Goal: Task Accomplishment & Management: Manage account settings

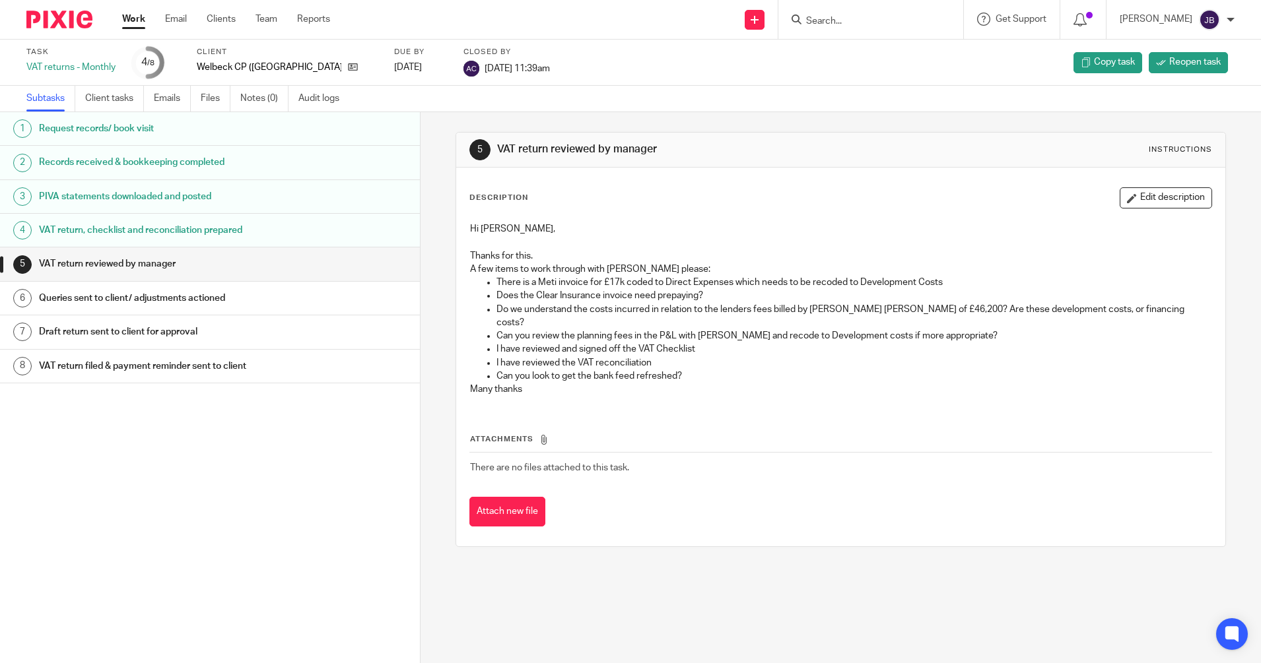
click at [120, 230] on h1 "VAT return, checklist and reconciliation prepared" at bounding box center [161, 230] width 245 height 20
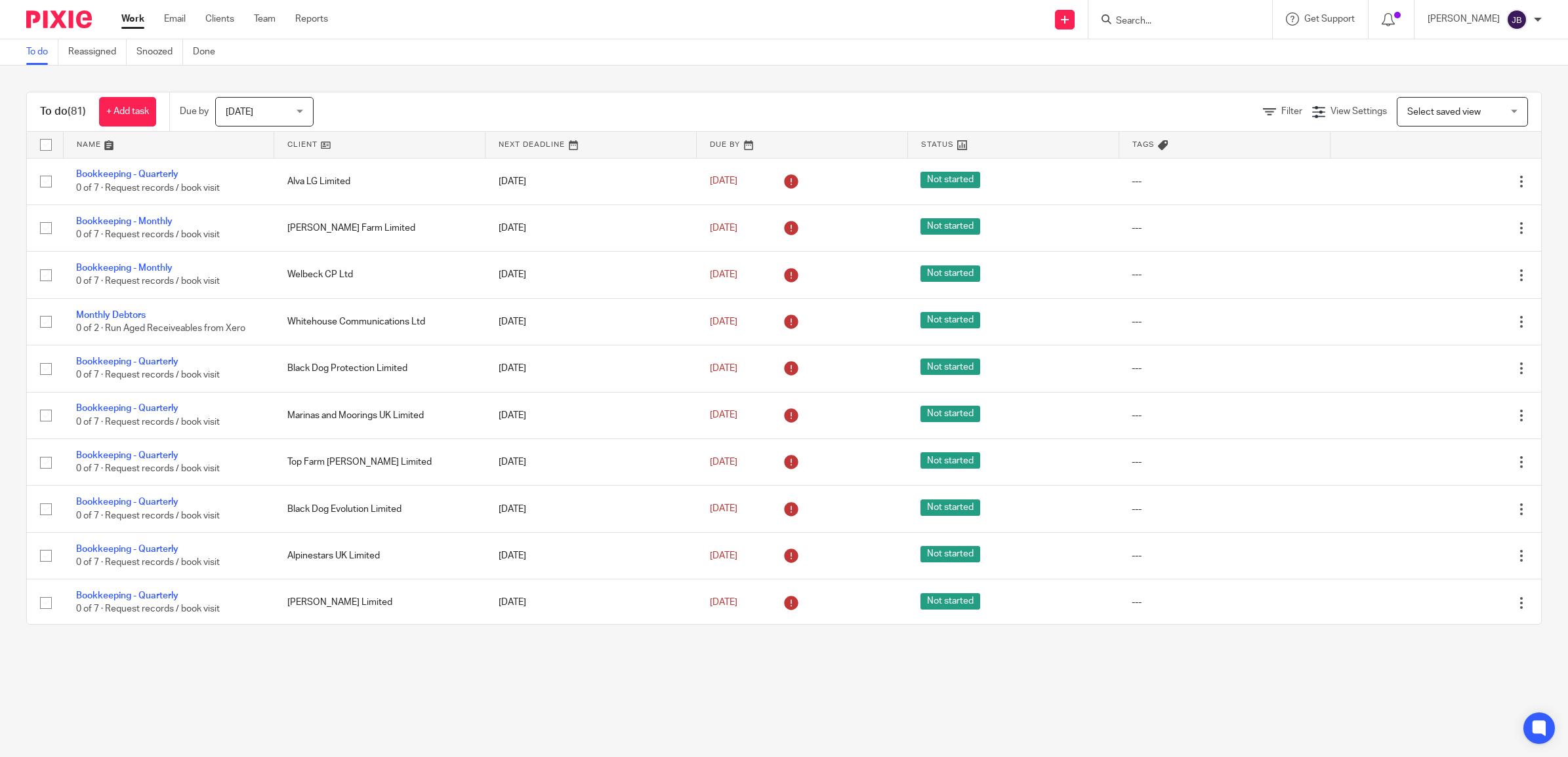
click at [1153, 17] on input "Search" at bounding box center [1174, 22] width 118 height 12
type input "welbeck"
click at [1228, 58] on link at bounding box center [1193, 52] width 163 height 20
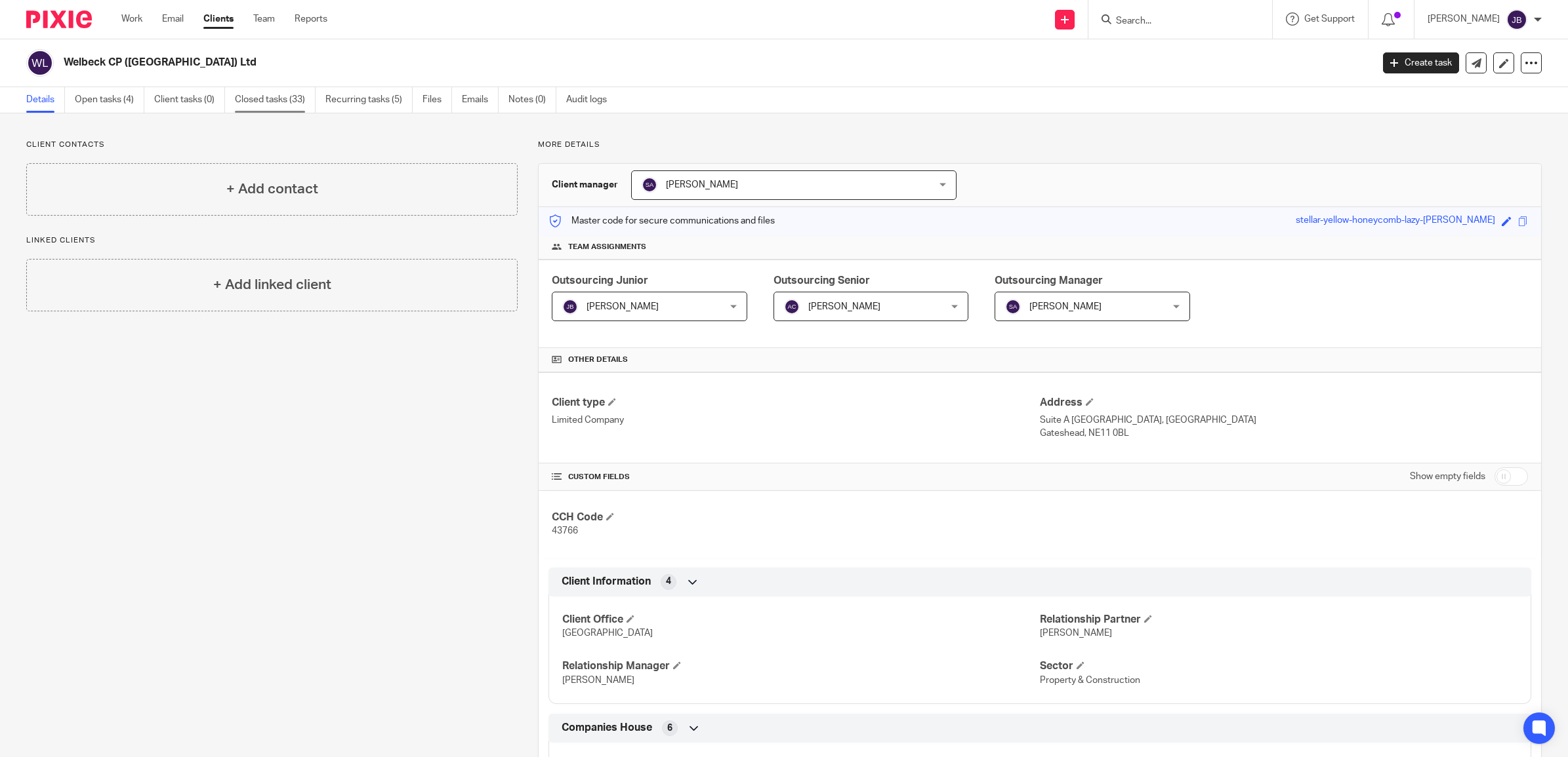
click at [241, 97] on link "Closed tasks (33)" at bounding box center [274, 100] width 80 height 26
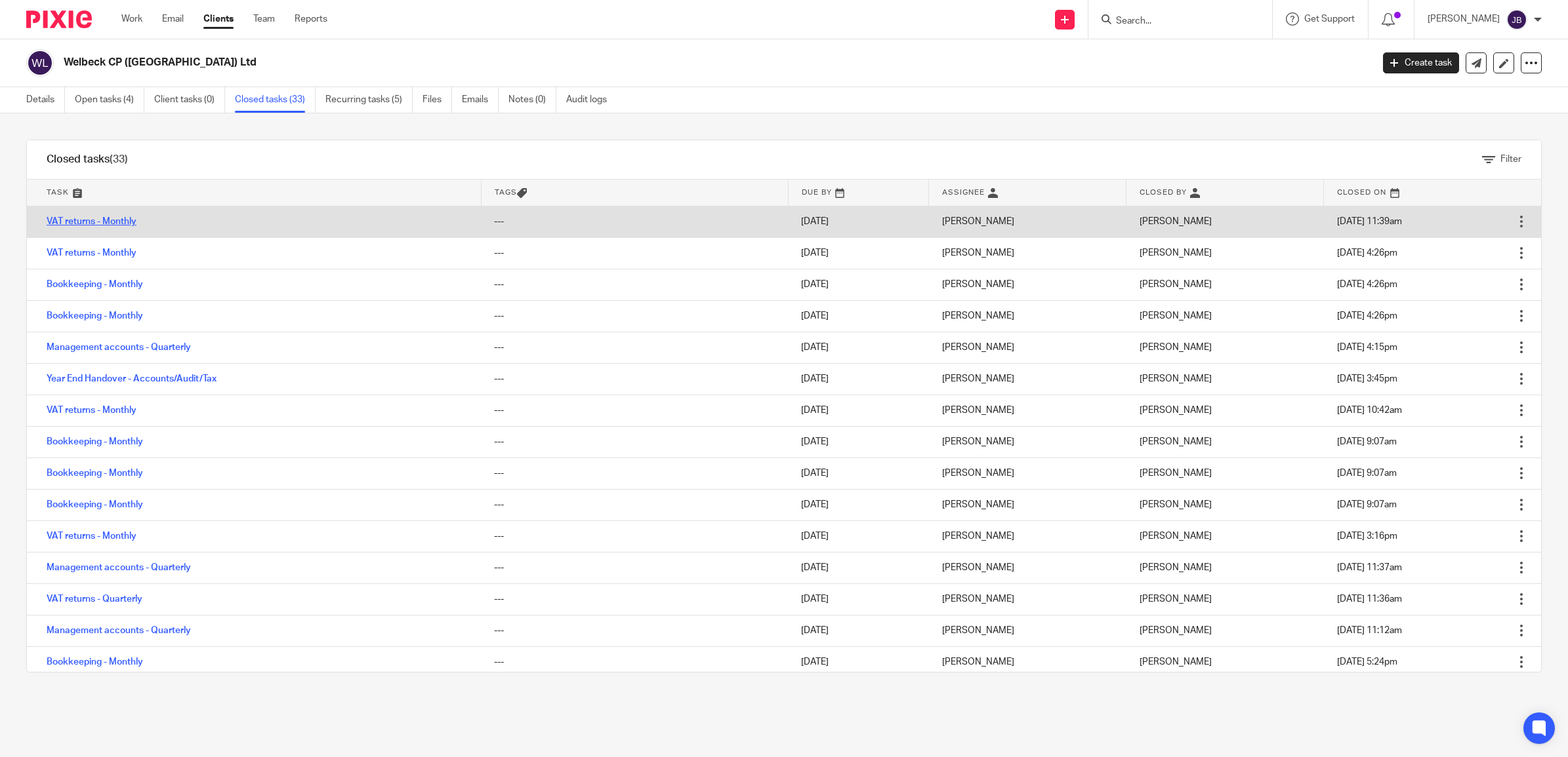
click at [105, 224] on link "VAT returns - Monthly" at bounding box center [91, 222] width 89 height 9
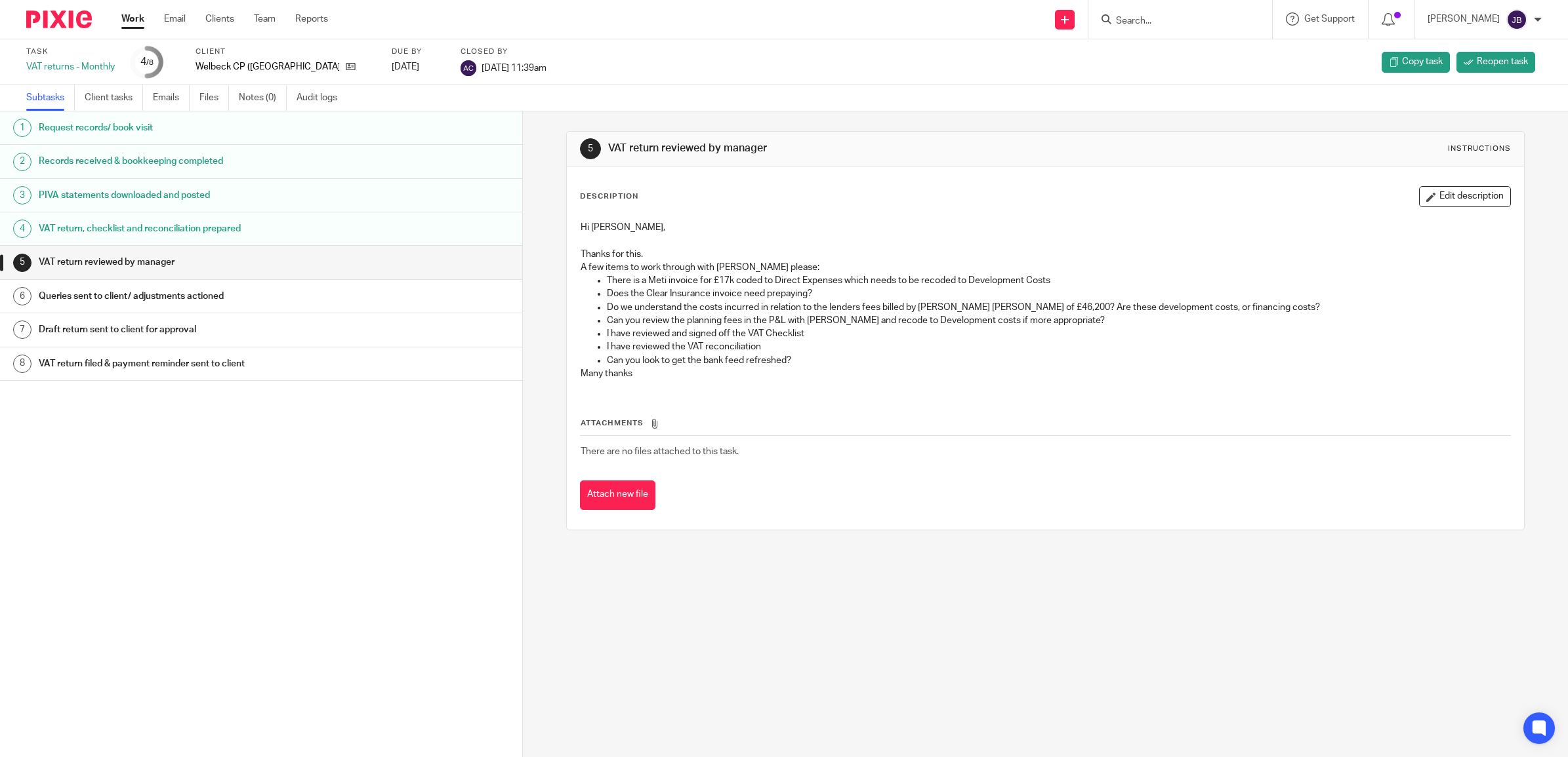
click at [128, 11] on div "Work Email Clients Team Reports Work Email Clients Team Reports Settings" at bounding box center [228, 19] width 239 height 39
click at [128, 13] on link "Work" at bounding box center [132, 19] width 23 height 13
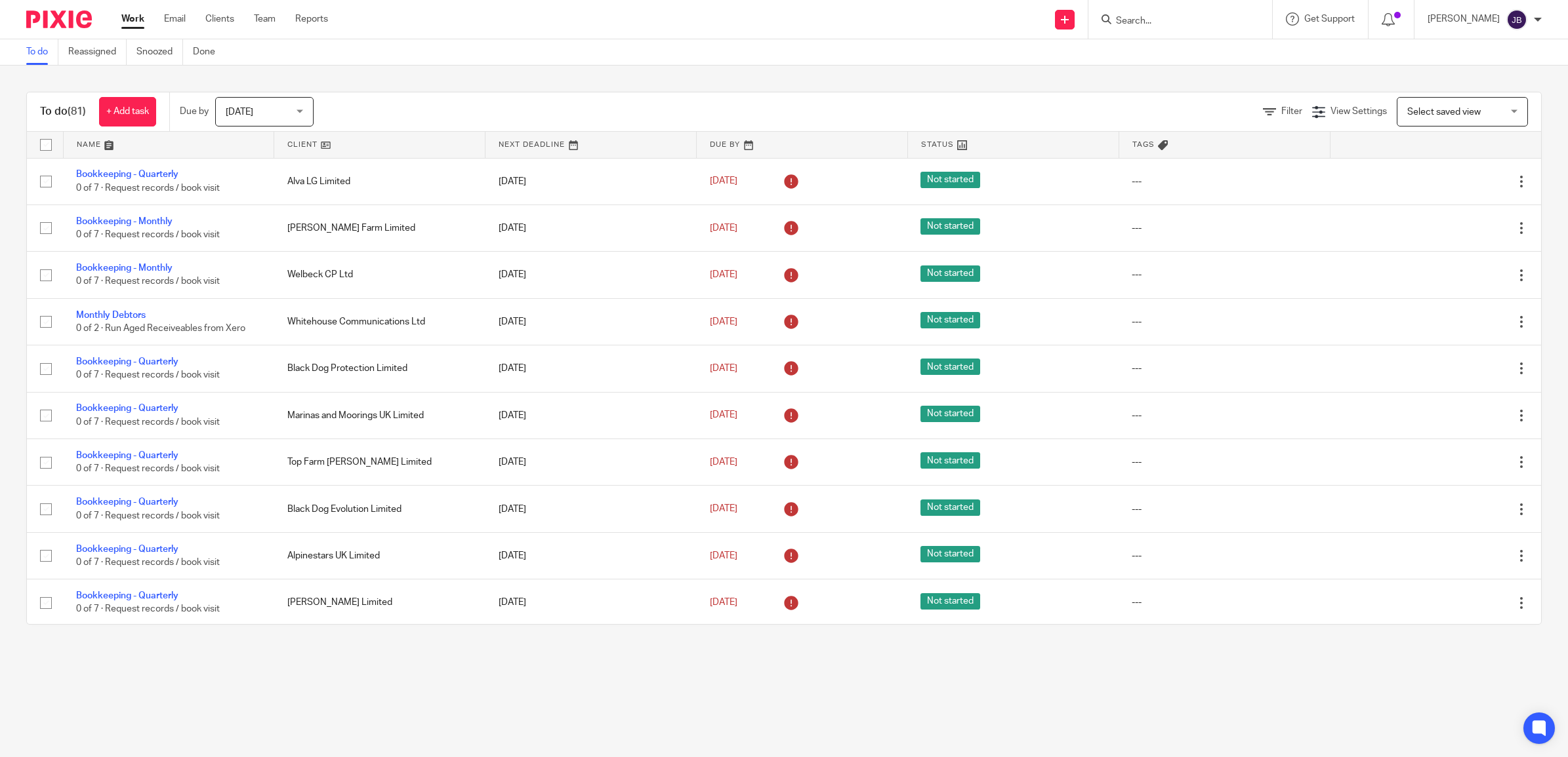
click at [1165, 20] on input "Search" at bounding box center [1174, 22] width 118 height 12
type input "welbeck"
click at [1218, 54] on link at bounding box center [1193, 52] width 163 height 20
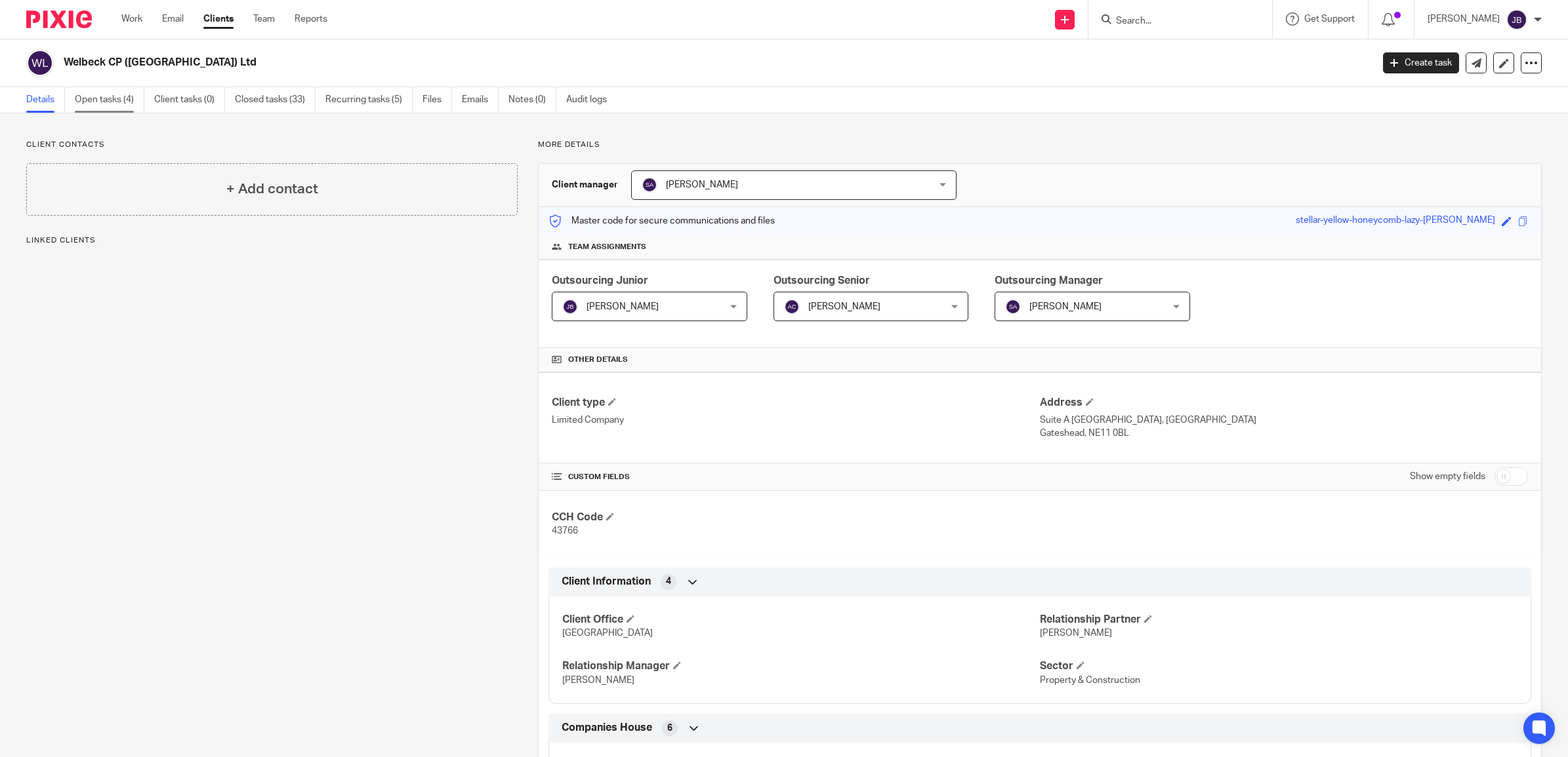
click at [120, 99] on link "Open tasks (4)" at bounding box center [109, 100] width 70 height 26
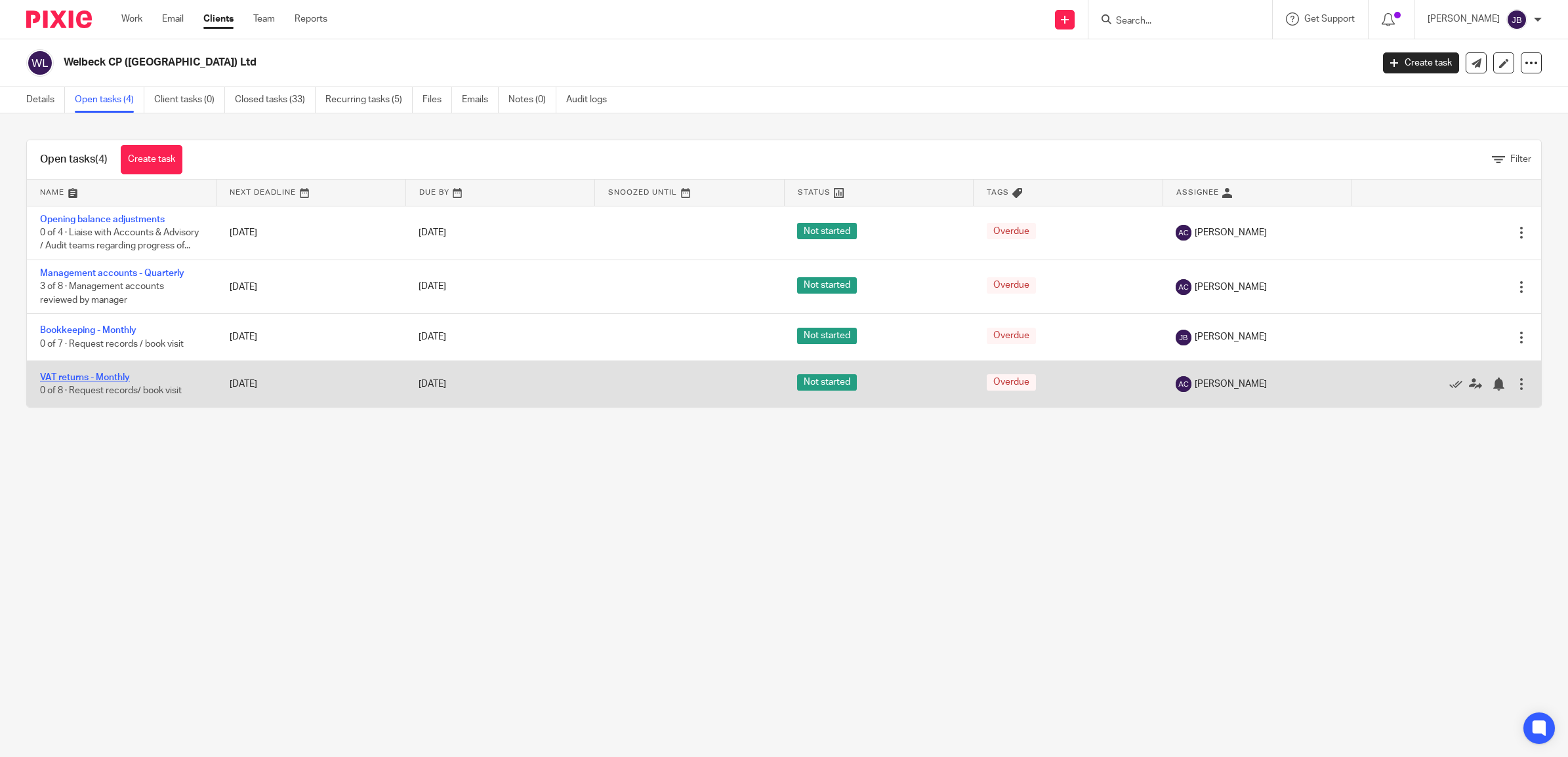
click at [117, 382] on link "VAT returns - Monthly" at bounding box center [84, 378] width 89 height 9
click at [113, 396] on td "VAT returns - Monthly 0 of 8 · Request records/ book visit" at bounding box center [121, 383] width 190 height 47
click at [111, 382] on link "VAT returns - Monthly" at bounding box center [84, 378] width 89 height 9
click at [121, 382] on link "VAT returns - Monthly" at bounding box center [84, 378] width 89 height 9
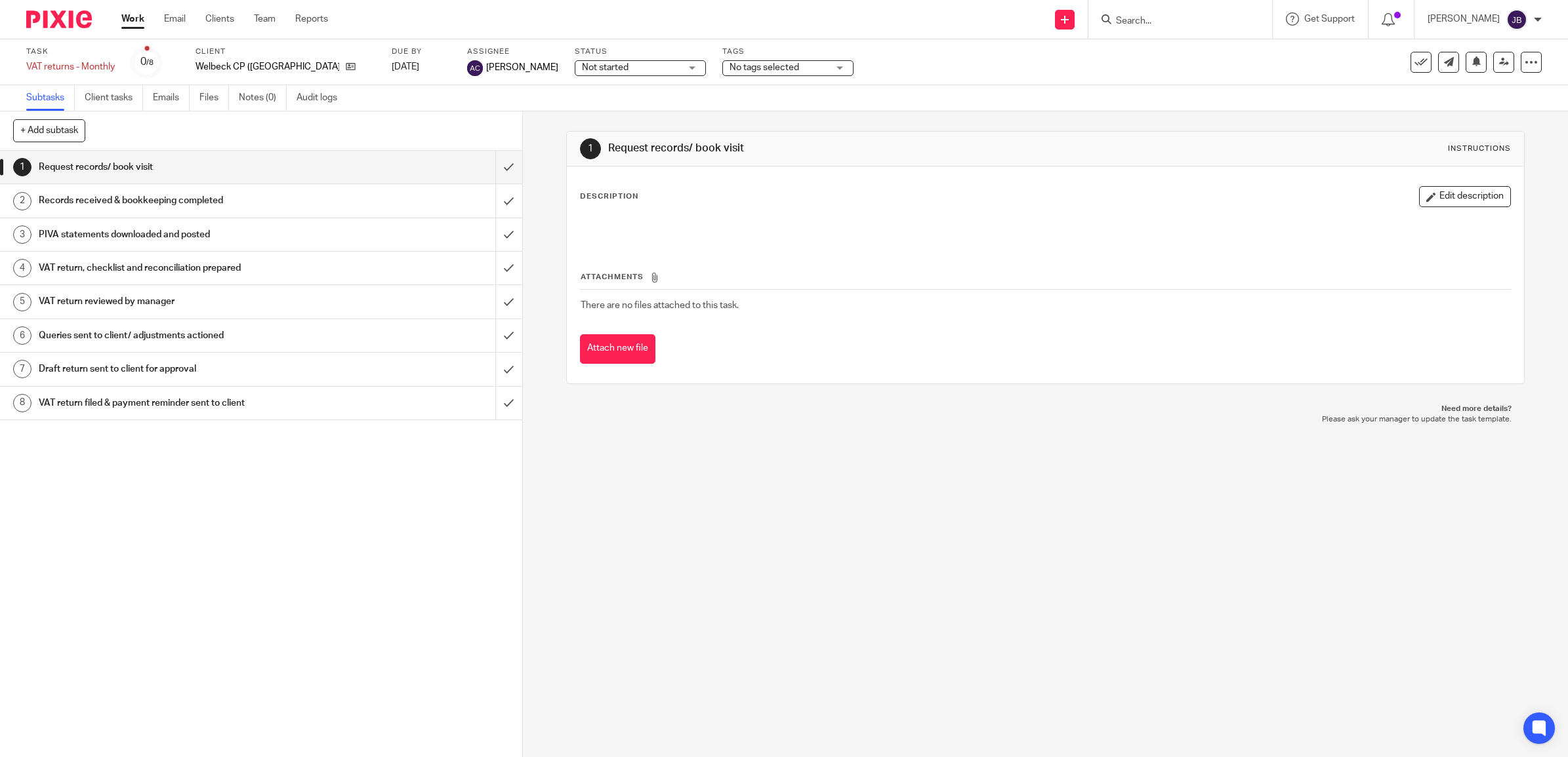
click at [128, 270] on h1 "VAT return, checklist and reconciliation prepared" at bounding box center [187, 268] width 296 height 20
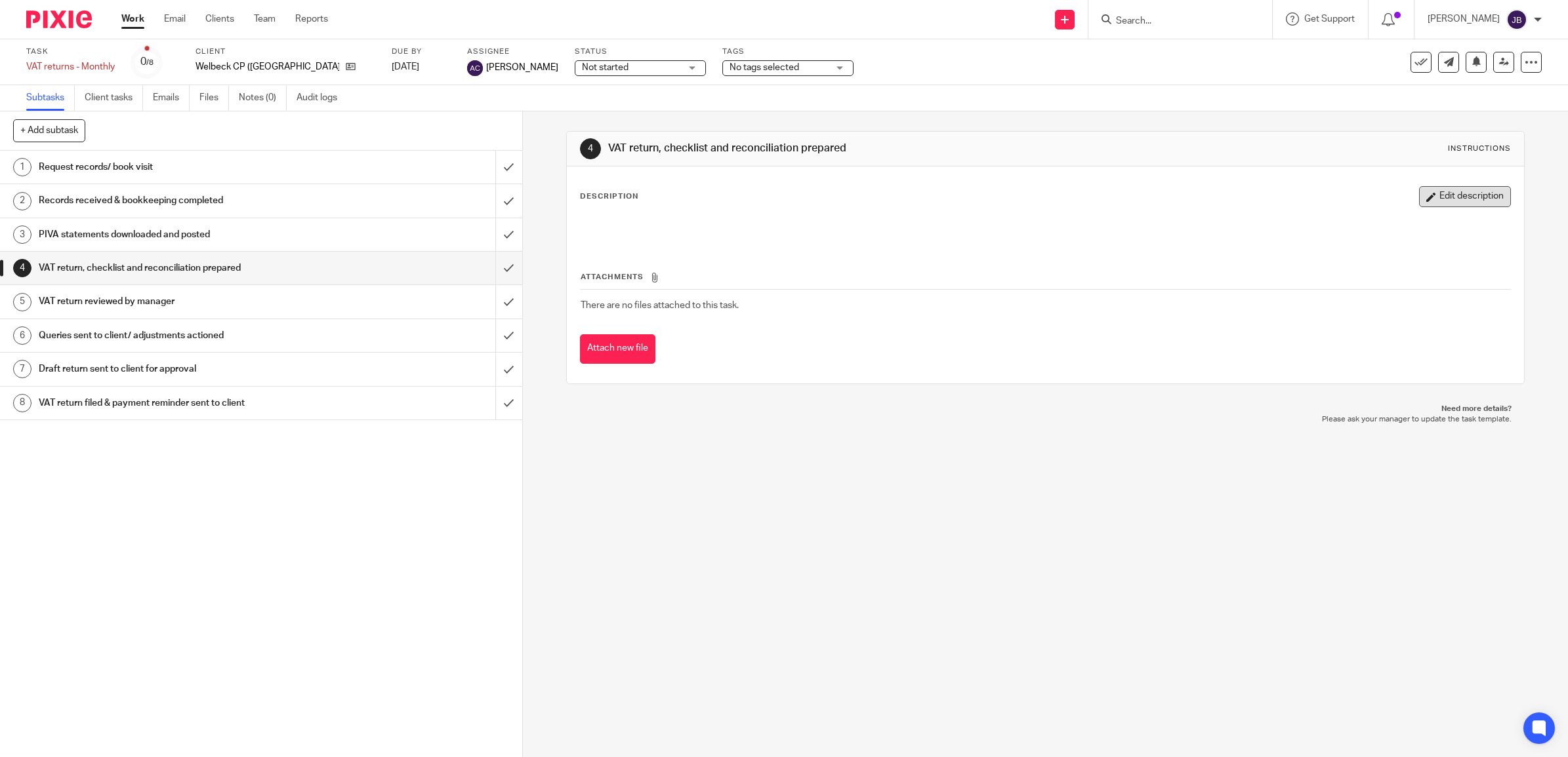
click at [1458, 198] on button "Edit description" at bounding box center [1465, 196] width 91 height 21
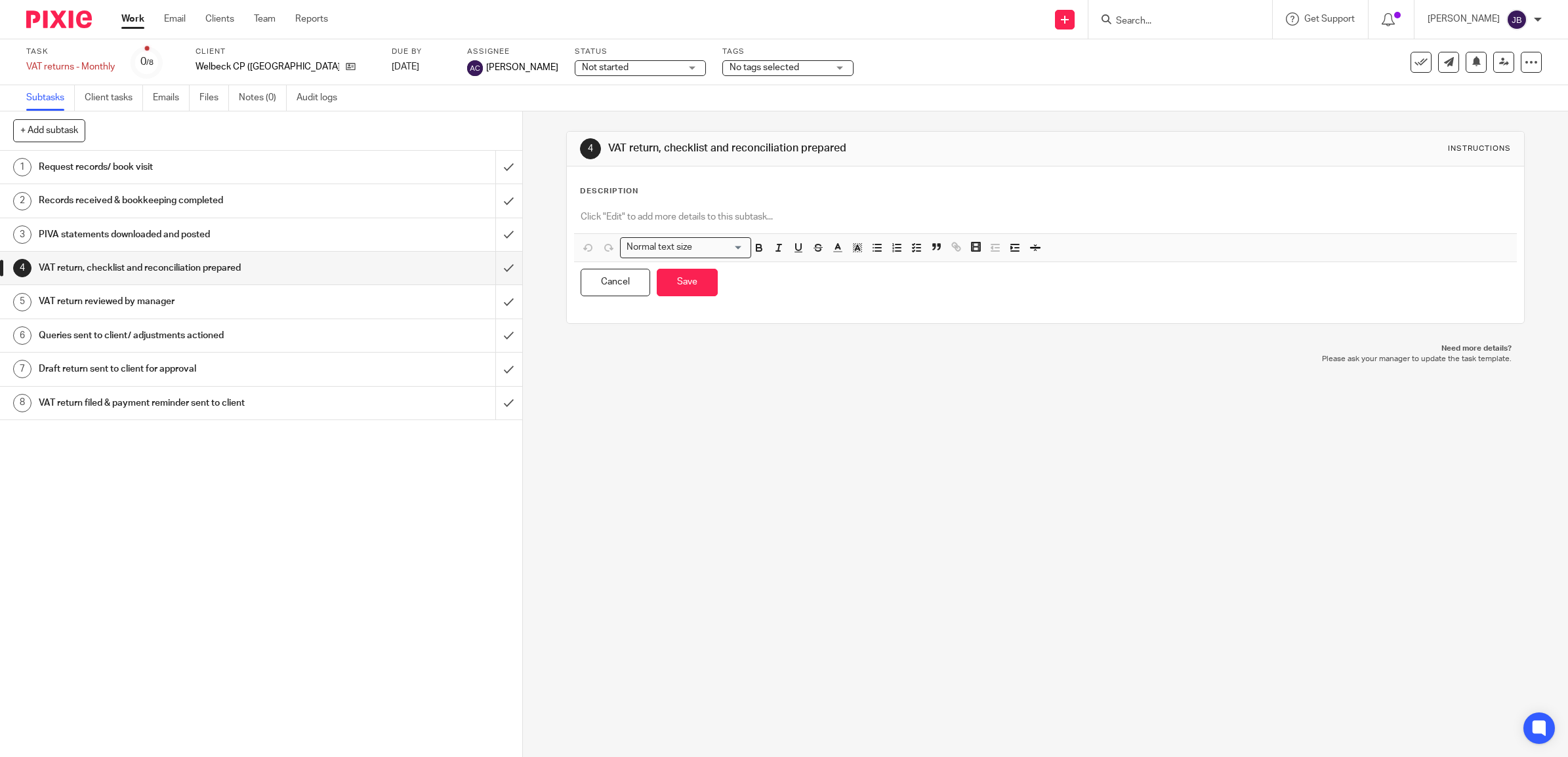
click at [762, 219] on p at bounding box center [1044, 217] width 929 height 13
click at [802, 218] on p "[URL][DOMAIN_NAME]" at bounding box center [1044, 217] width 929 height 13
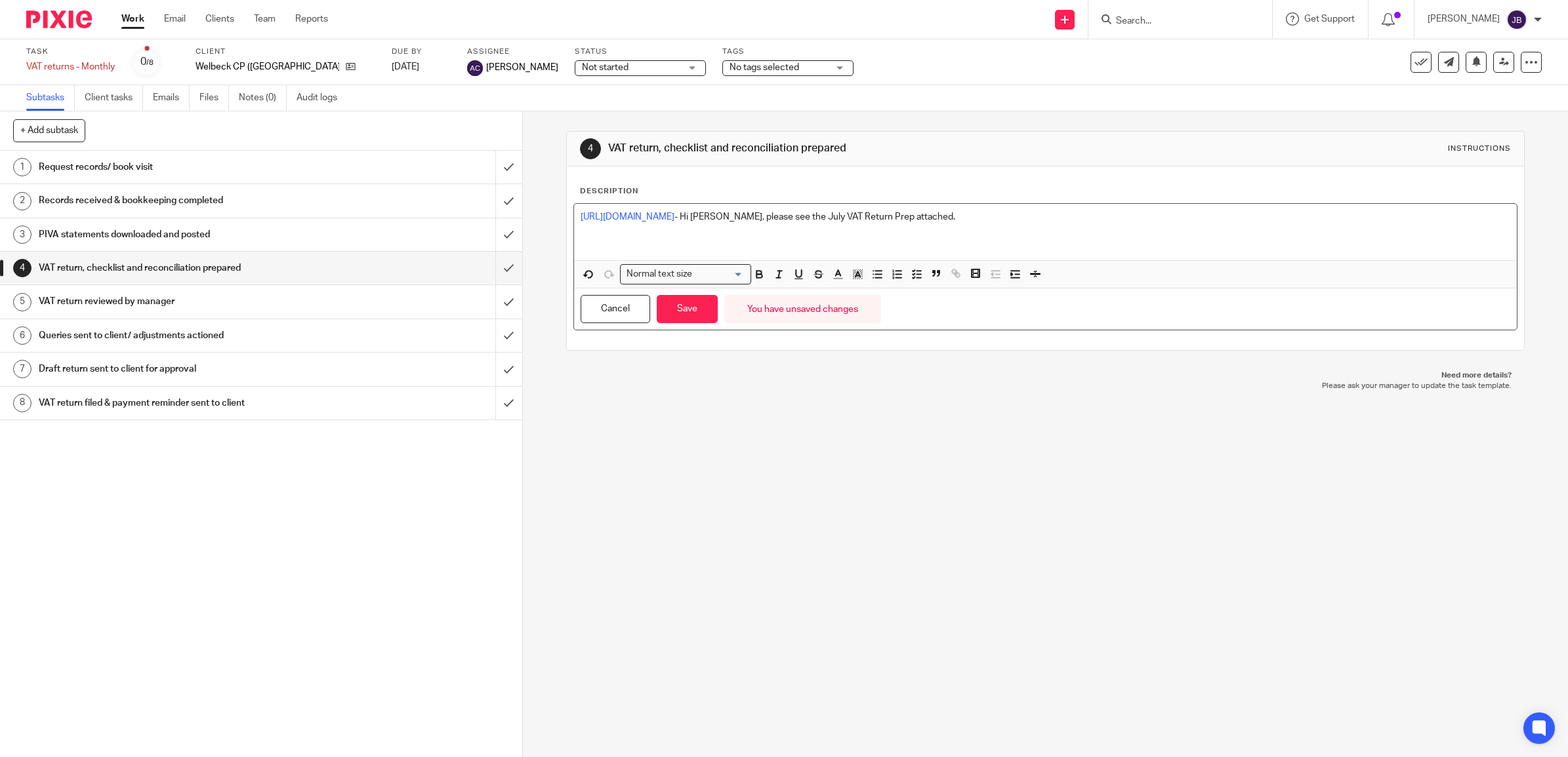
click at [918, 216] on p "[URL][DOMAIN_NAME] - Hi [PERSON_NAME], please see the July VAT Return Prep atta…" at bounding box center [1044, 217] width 929 height 13
click at [1043, 220] on p "[URL][DOMAIN_NAME] - Hi [PERSON_NAME], please see the Aug VAT Return Prep attac…" at bounding box center [1044, 217] width 929 height 13
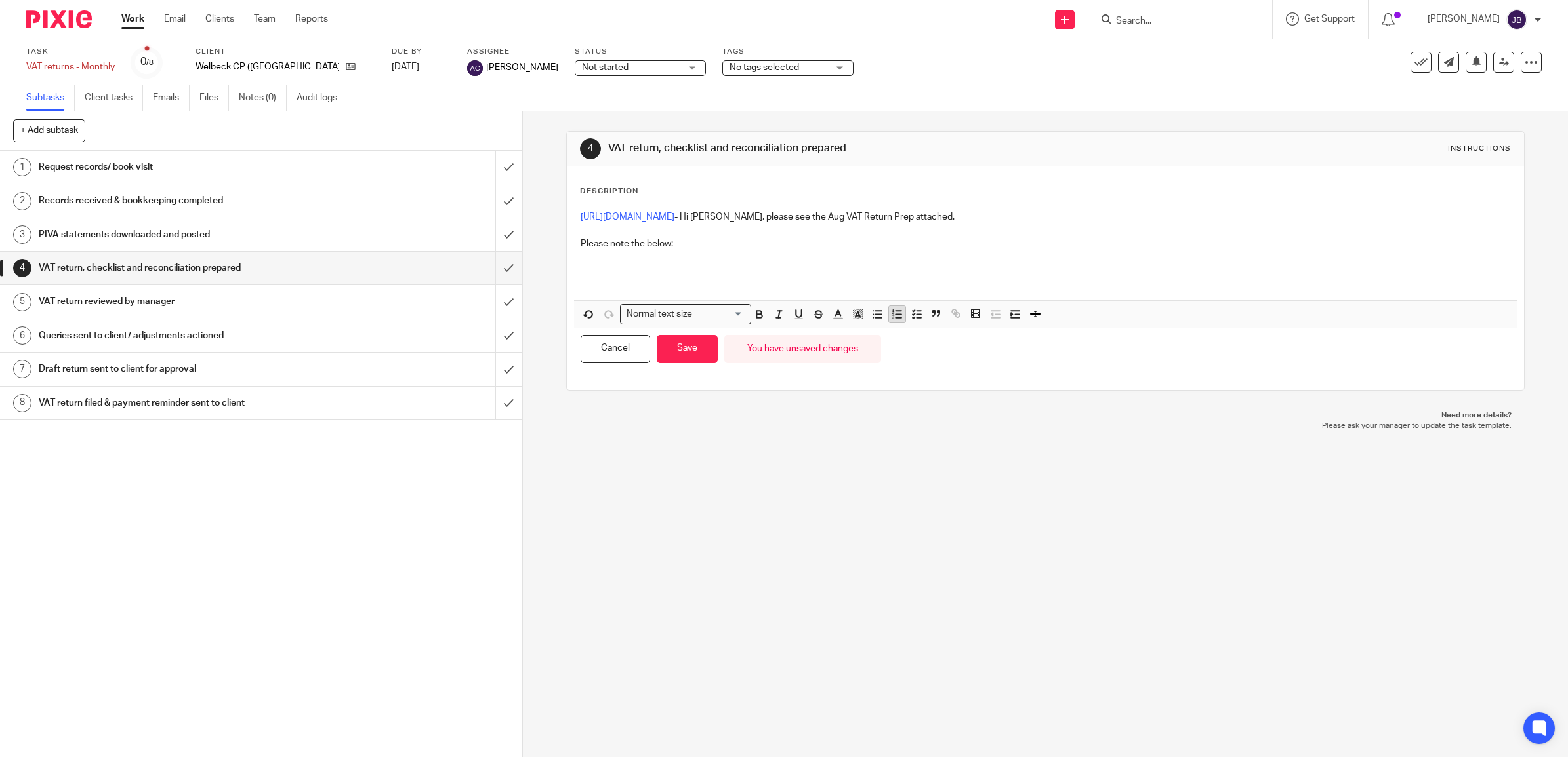
click at [894, 318] on icon "button" at bounding box center [896, 314] width 12 height 12
click at [875, 316] on icon "button" at bounding box center [877, 314] width 12 height 12
click at [611, 250] on p "Please note the below:" at bounding box center [1044, 243] width 929 height 13
click at [600, 256] on ul at bounding box center [1044, 256] width 929 height 13
drag, startPoint x: 779, startPoint y: 257, endPoint x: 602, endPoint y: 260, distance: 177.0
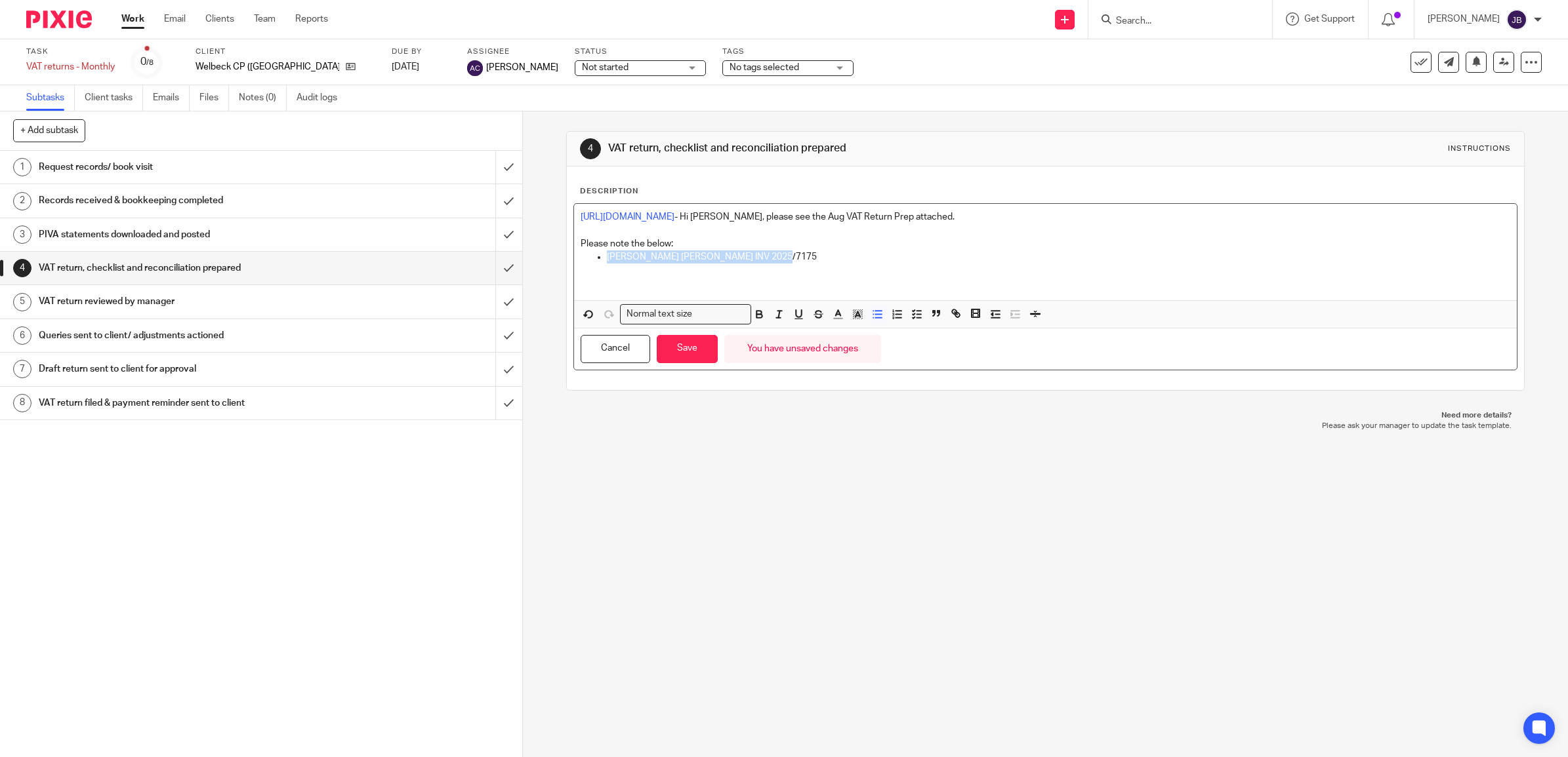
click at [607, 260] on p "[PERSON_NAME] [PERSON_NAME] INV 2025/7175" at bounding box center [1058, 256] width 903 height 13
click at [753, 317] on icon "button" at bounding box center [759, 314] width 12 height 12
click at [783, 263] on p at bounding box center [1044, 269] width 929 height 13
click at [779, 259] on p "[PERSON_NAME] [PERSON_NAME] INV 2025/7175" at bounding box center [1058, 256] width 903 height 13
click at [759, 316] on icon "button" at bounding box center [759, 314] width 12 height 12
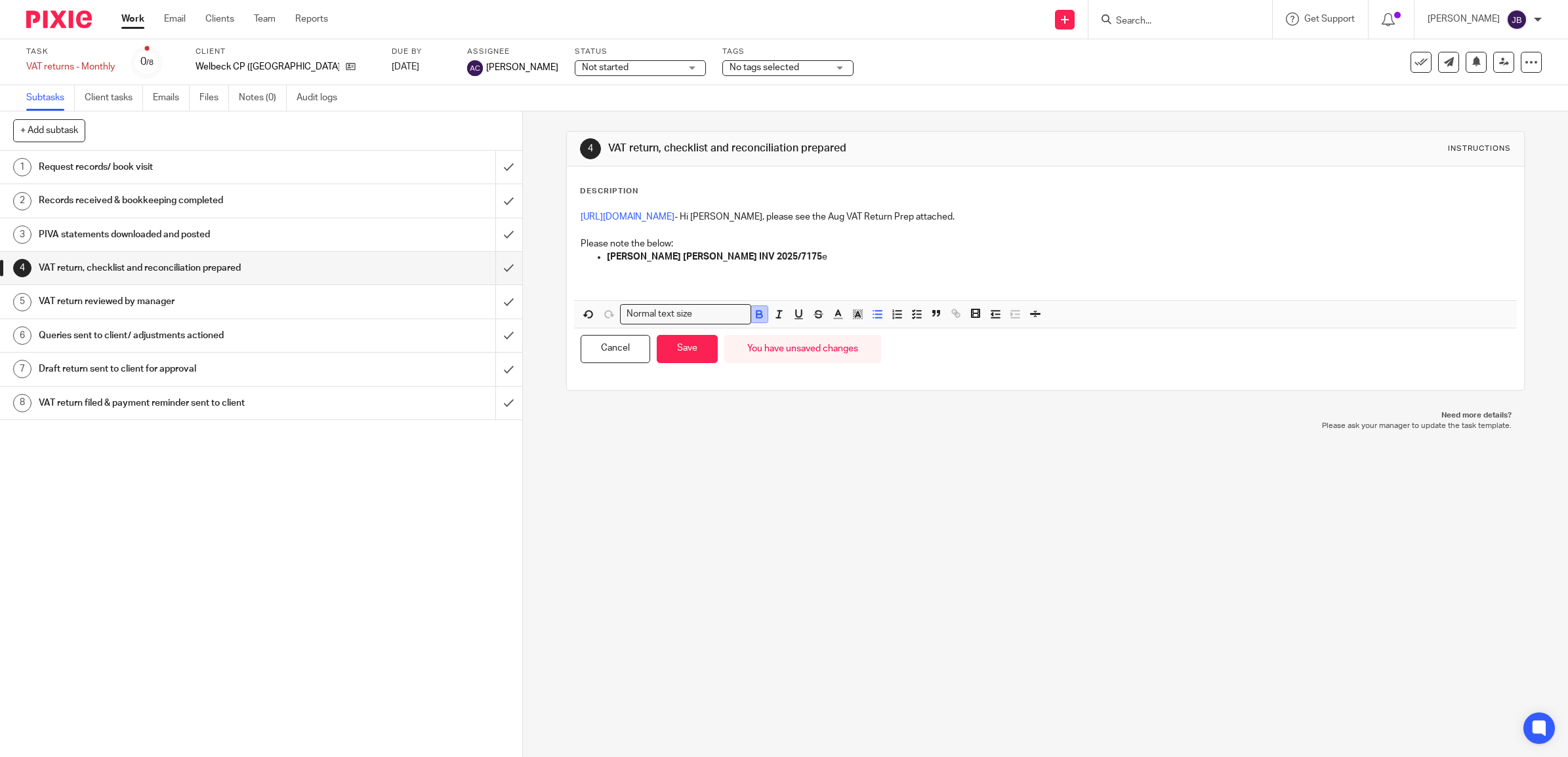
click at [759, 316] on icon "button" at bounding box center [759, 314] width 12 height 12
click at [788, 259] on p "[PERSON_NAME] [PERSON_NAME] INV 2025/7175" at bounding box center [1058, 256] width 903 height 13
click at [869, 264] on p at bounding box center [1044, 269] width 929 height 13
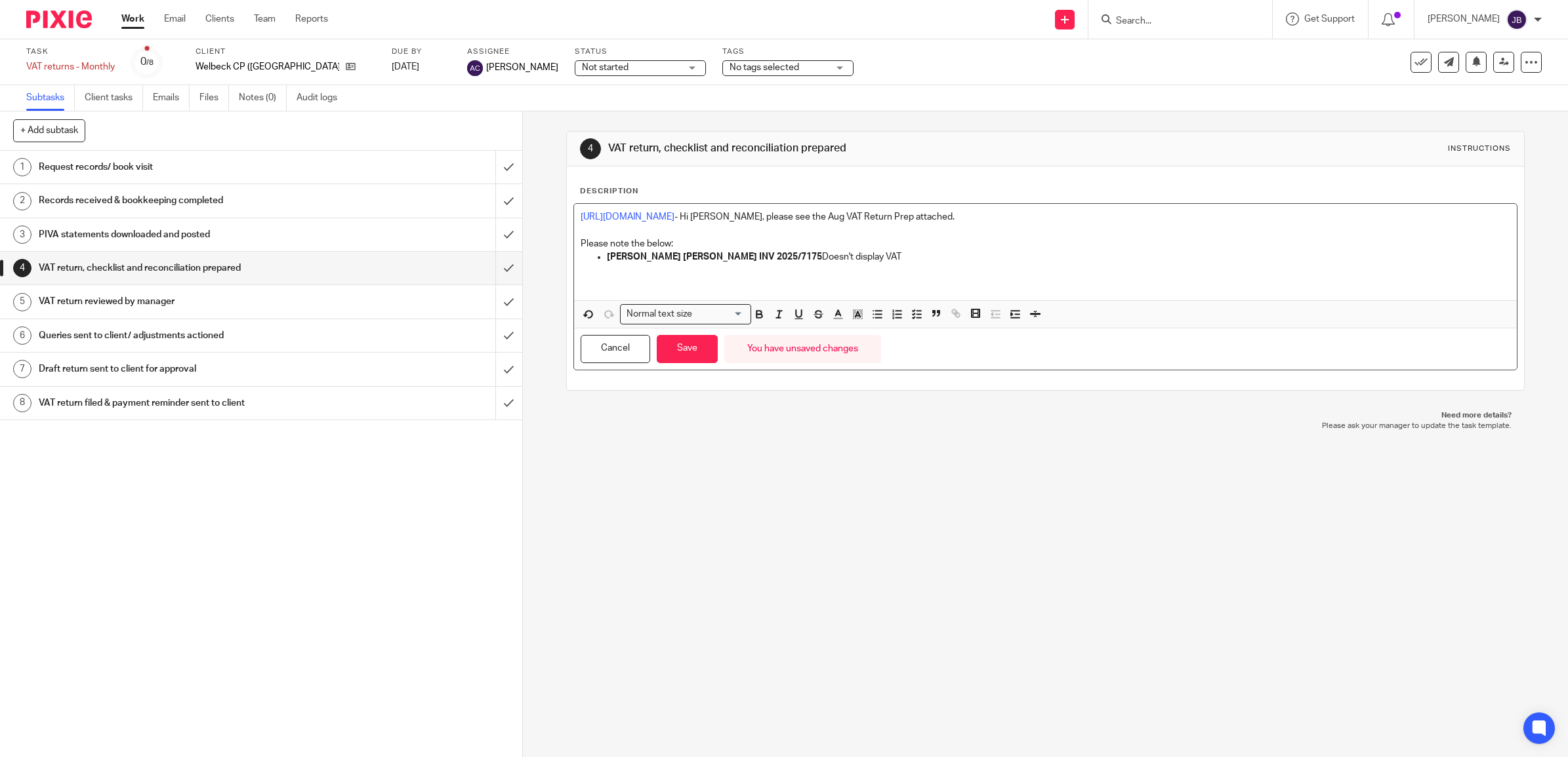
click at [865, 262] on p "[PERSON_NAME] [PERSON_NAME] INV 2025/7175 Doesn't display VAT" at bounding box center [1058, 256] width 903 height 13
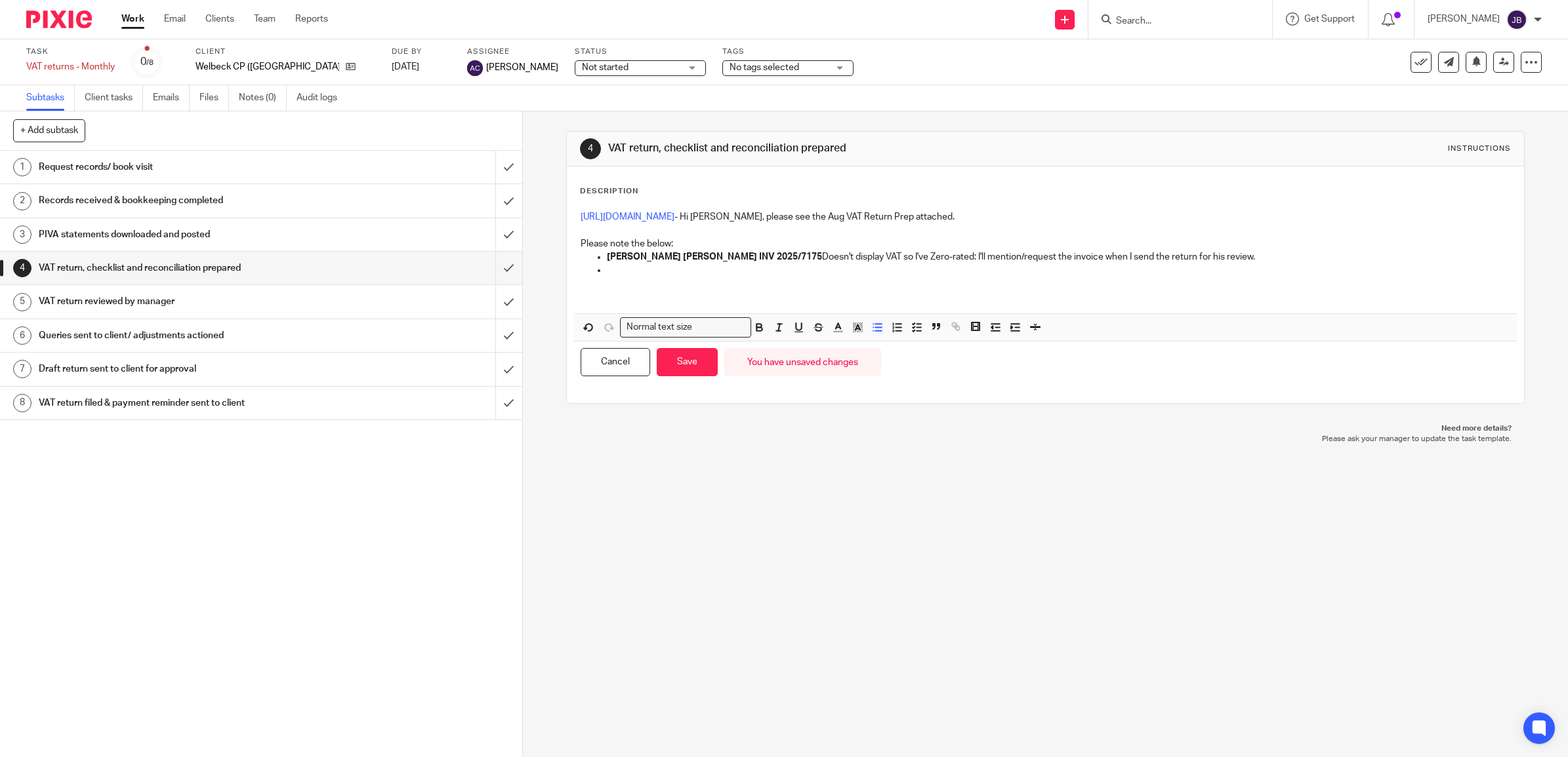
click at [611, 265] on p at bounding box center [1058, 269] width 903 height 13
drag, startPoint x: 742, startPoint y: 266, endPoint x: 601, endPoint y: 269, distance: 141.0
click at [601, 269] on ul "[PERSON_NAME] [PERSON_NAME] INV 2025/7175 Doesn't display VAT so I've Zero-rate…" at bounding box center [1044, 263] width 929 height 27
drag, startPoint x: 648, startPoint y: 269, endPoint x: 624, endPoint y: 287, distance: 30.0
click at [624, 287] on p at bounding box center [1044, 283] width 929 height 13
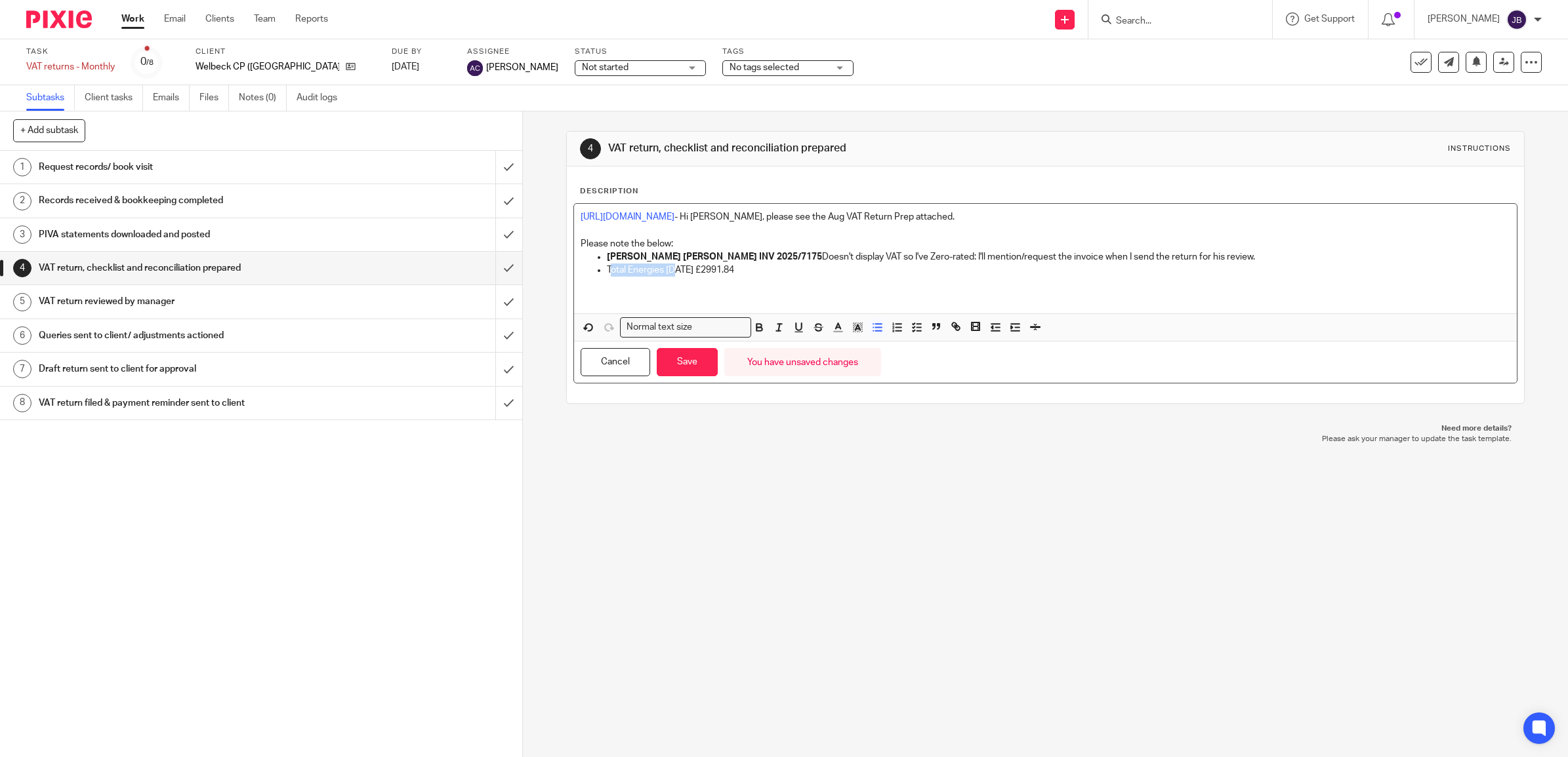
drag, startPoint x: 604, startPoint y: 271, endPoint x: 617, endPoint y: 271, distance: 13.0
click at [674, 271] on p "Total Energies [DATE] £2991.84" at bounding box center [1058, 269] width 903 height 13
drag, startPoint x: 603, startPoint y: 271, endPoint x: 746, endPoint y: 273, distance: 143.0
click at [746, 273] on p "Total Energies [DATE] £2991.84" at bounding box center [1058, 269] width 903 height 13
click at [757, 329] on icon "button" at bounding box center [759, 327] width 12 height 12
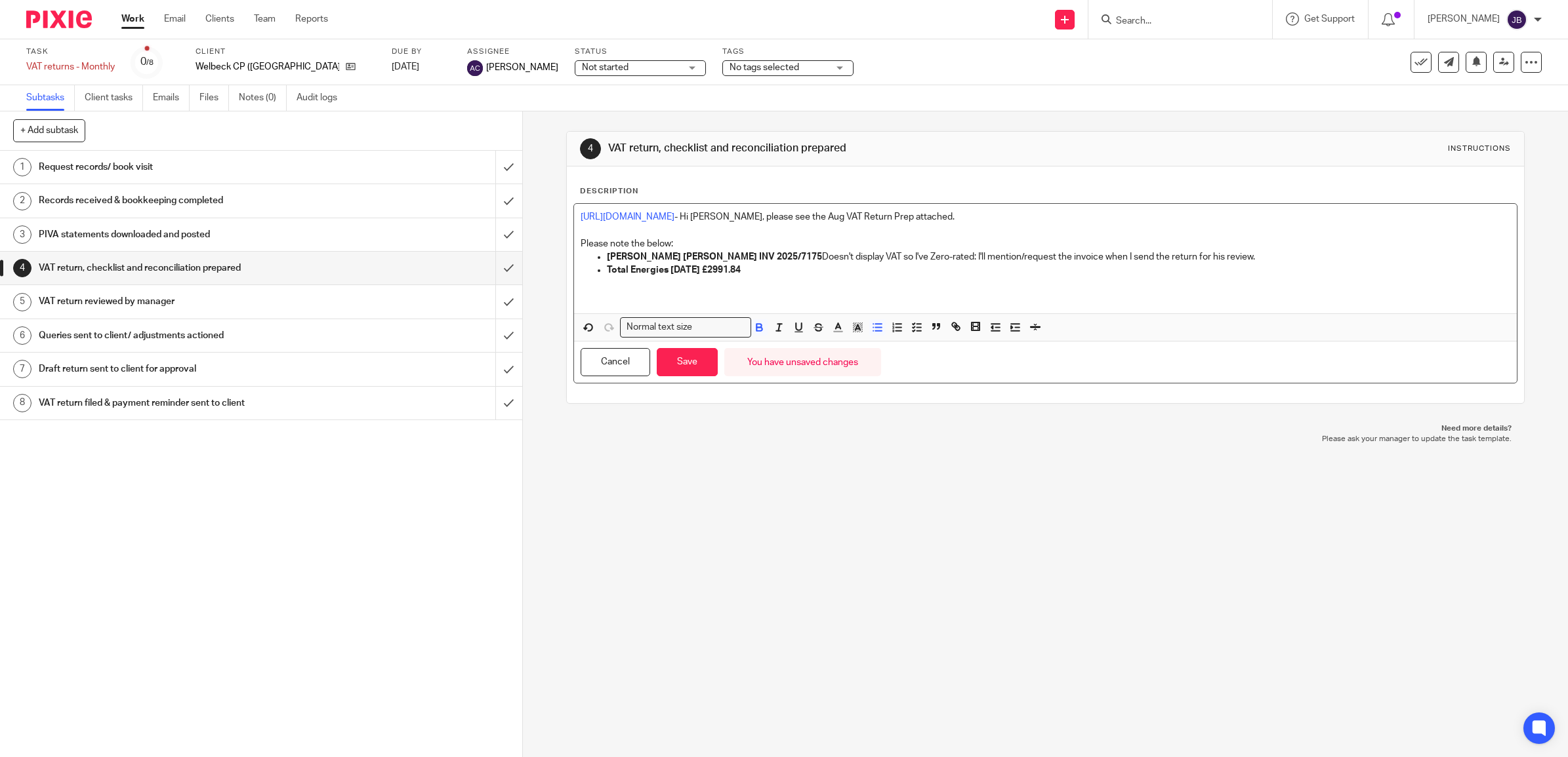
click at [762, 277] on p at bounding box center [1044, 283] width 929 height 13
click at [755, 275] on p "Total Energies [DATE] £2991.84" at bounding box center [1058, 269] width 903 height 13
click at [991, 270] on p "Total Energies [DATE] £2991.84 [PERSON_NAME] has requested the invoice but we h…" at bounding box center [1058, 269] width 903 height 13
click at [937, 256] on p "[PERSON_NAME] [PERSON_NAME] INV 2025/7175 Doesn't display VAT so I've Zero-rate…" at bounding box center [1058, 256] width 903 height 13
drag, startPoint x: 937, startPoint y: 256, endPoint x: 1217, endPoint y: 262, distance: 280.1
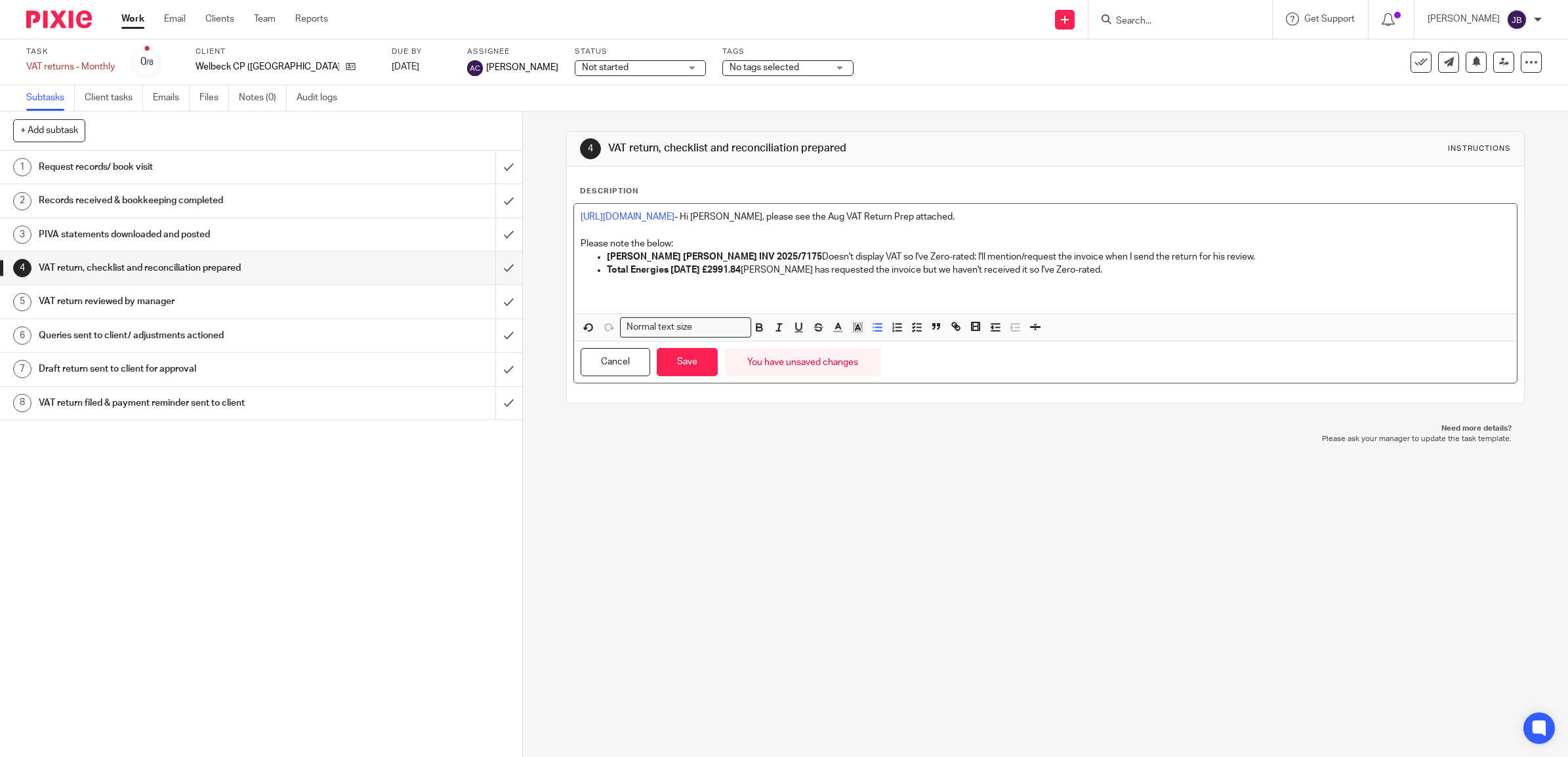
click at [1217, 262] on p "[PERSON_NAME] [PERSON_NAME] INV 2025/7175 Doesn't display VAT so I've Zero-rate…" at bounding box center [1058, 256] width 903 height 13
copy p "I'll mention/request the invoice when I send the return for his review."
click at [1073, 270] on p "Total Energies [DATE] £2991.84 [PERSON_NAME] has requested the invoice but we h…" at bounding box center [1058, 269] width 903 height 13
click at [689, 358] on button "Save" at bounding box center [687, 363] width 61 height 28
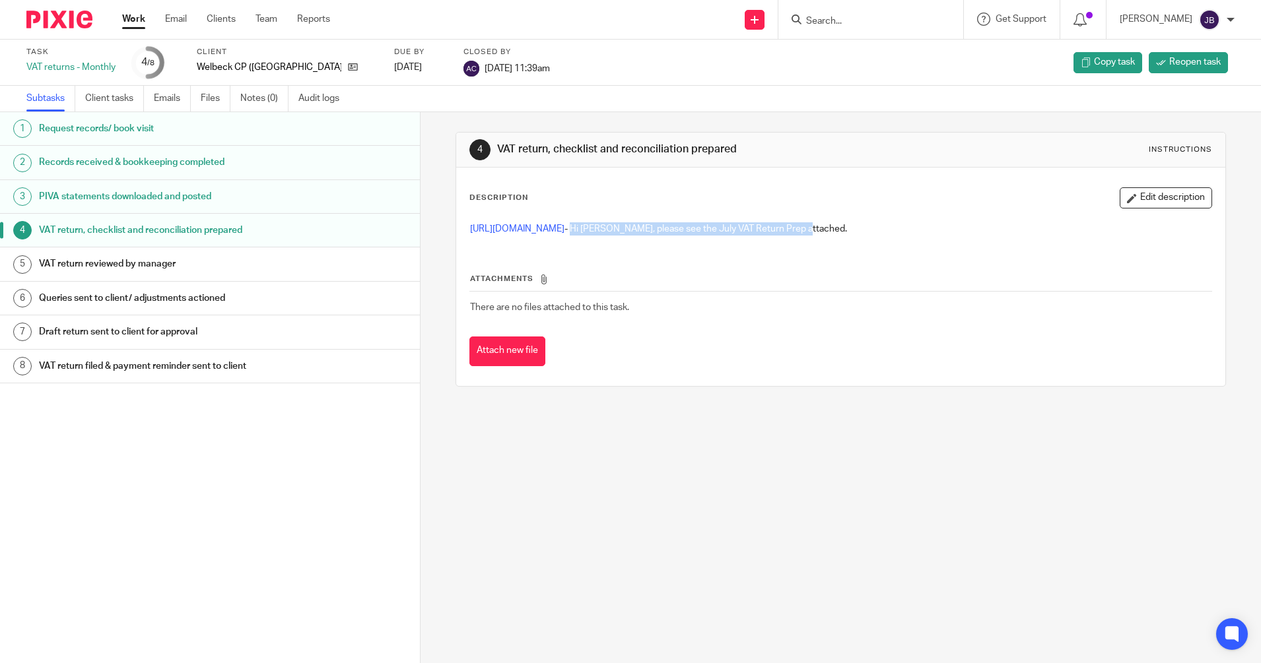
drag, startPoint x: 692, startPoint y: 224, endPoint x: 927, endPoint y: 225, distance: 235.7
click at [927, 225] on p "https://cloudimanage.com/work/link/f/LLP!10189341 - Hi Simon, please see the Ju…" at bounding box center [840, 228] width 741 height 13
copy p "Hi Simon, please see the July VAT Return Prep attached."
